Goal: Information Seeking & Learning: Learn about a topic

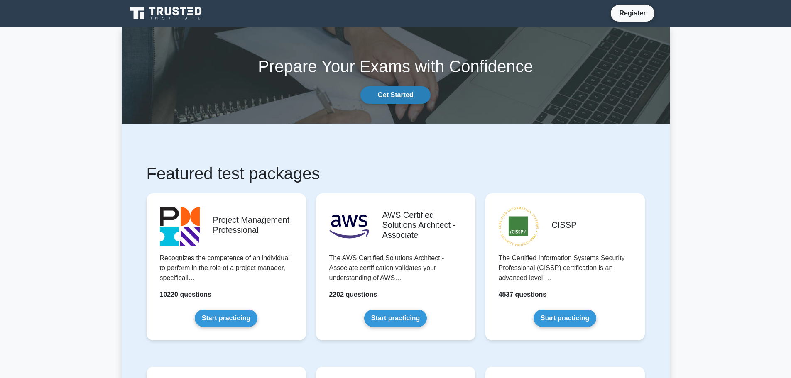
click at [397, 98] on link "Get Started" at bounding box center [396, 94] width 70 height 17
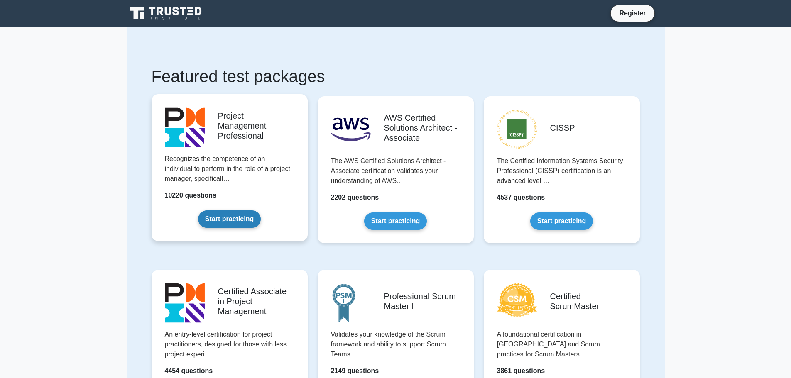
click at [232, 220] on link "Start practicing" at bounding box center [229, 219] width 63 height 17
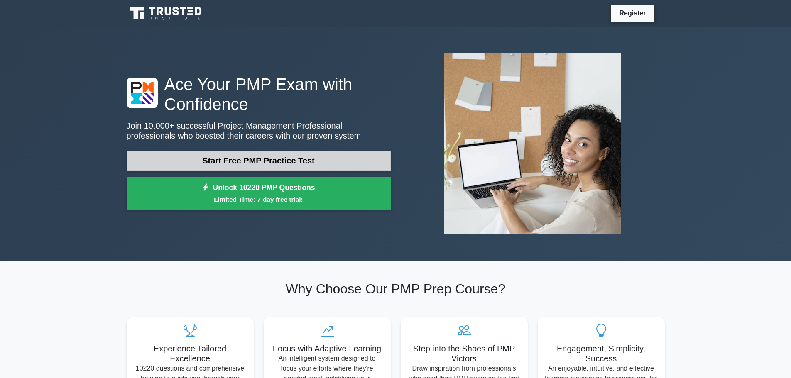
click at [259, 159] on link "Start Free PMP Practice Test" at bounding box center [259, 161] width 264 height 20
